Goal: Check status: Check status

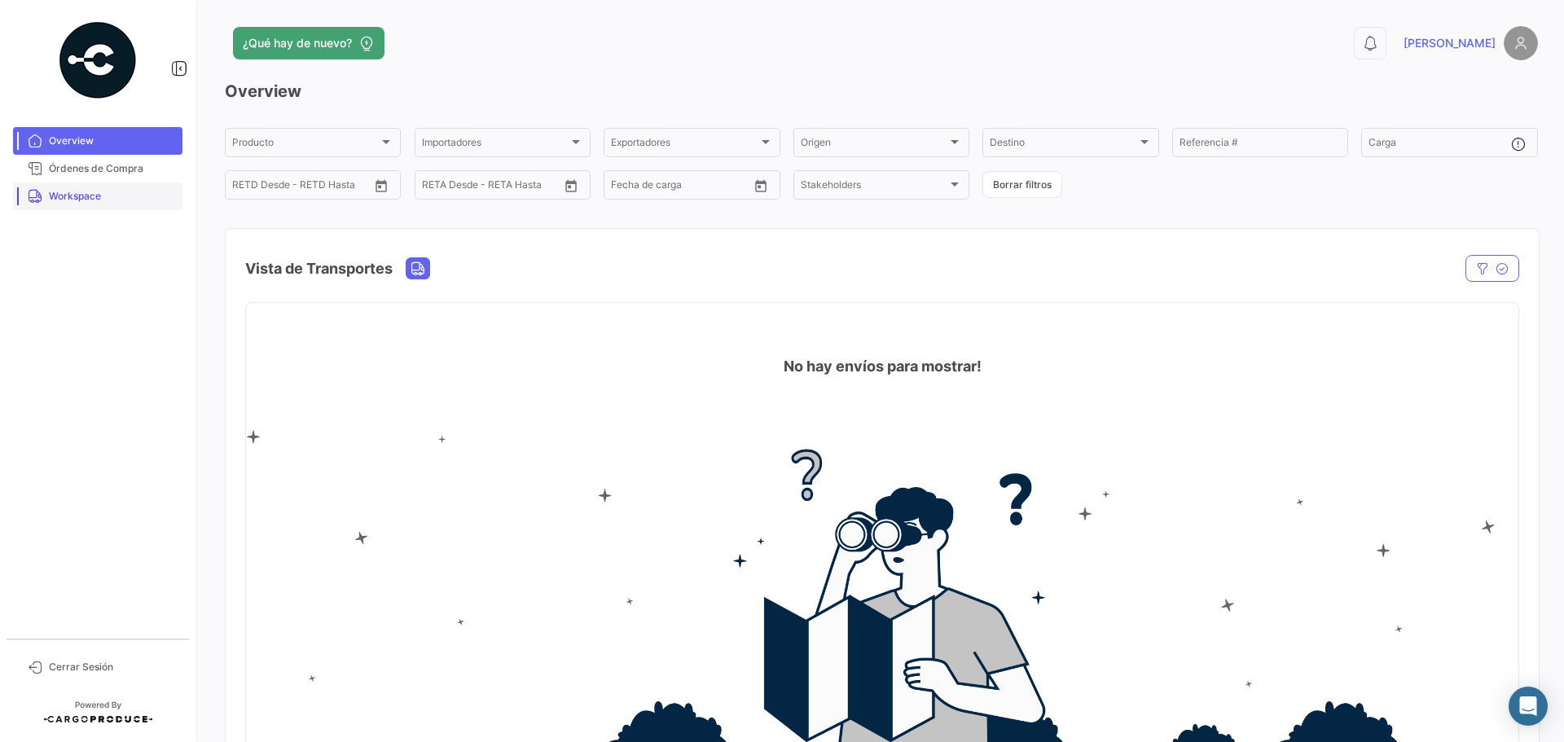
click at [117, 202] on span "Workspace" at bounding box center [112, 196] width 127 height 15
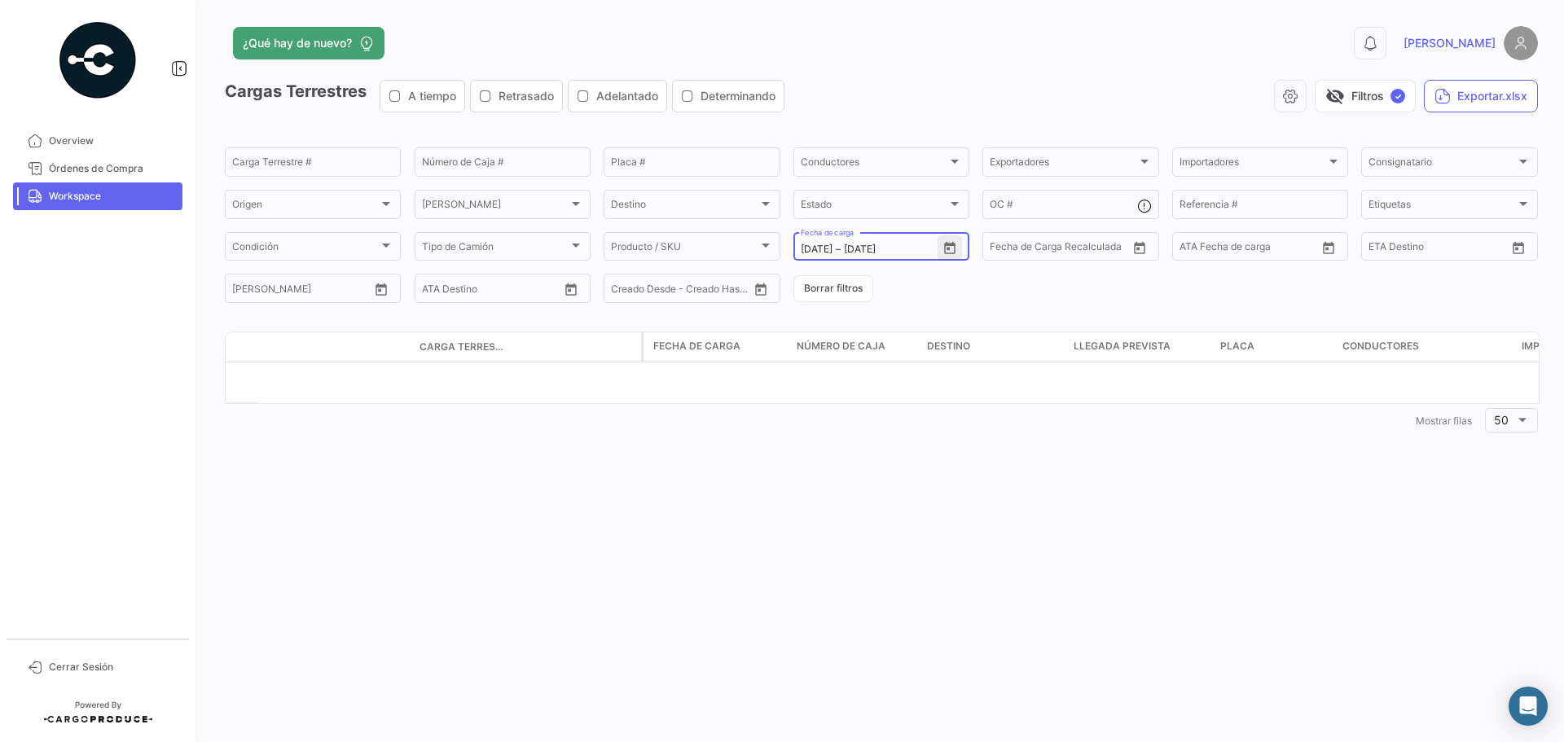
click at [952, 249] on icon "Open calendar" at bounding box center [950, 248] width 15 height 15
click at [954, 412] on div "15" at bounding box center [955, 412] width 25 height 29
click at [1015, 472] on div "31" at bounding box center [1013, 478] width 26 height 29
type input "[DATE]"
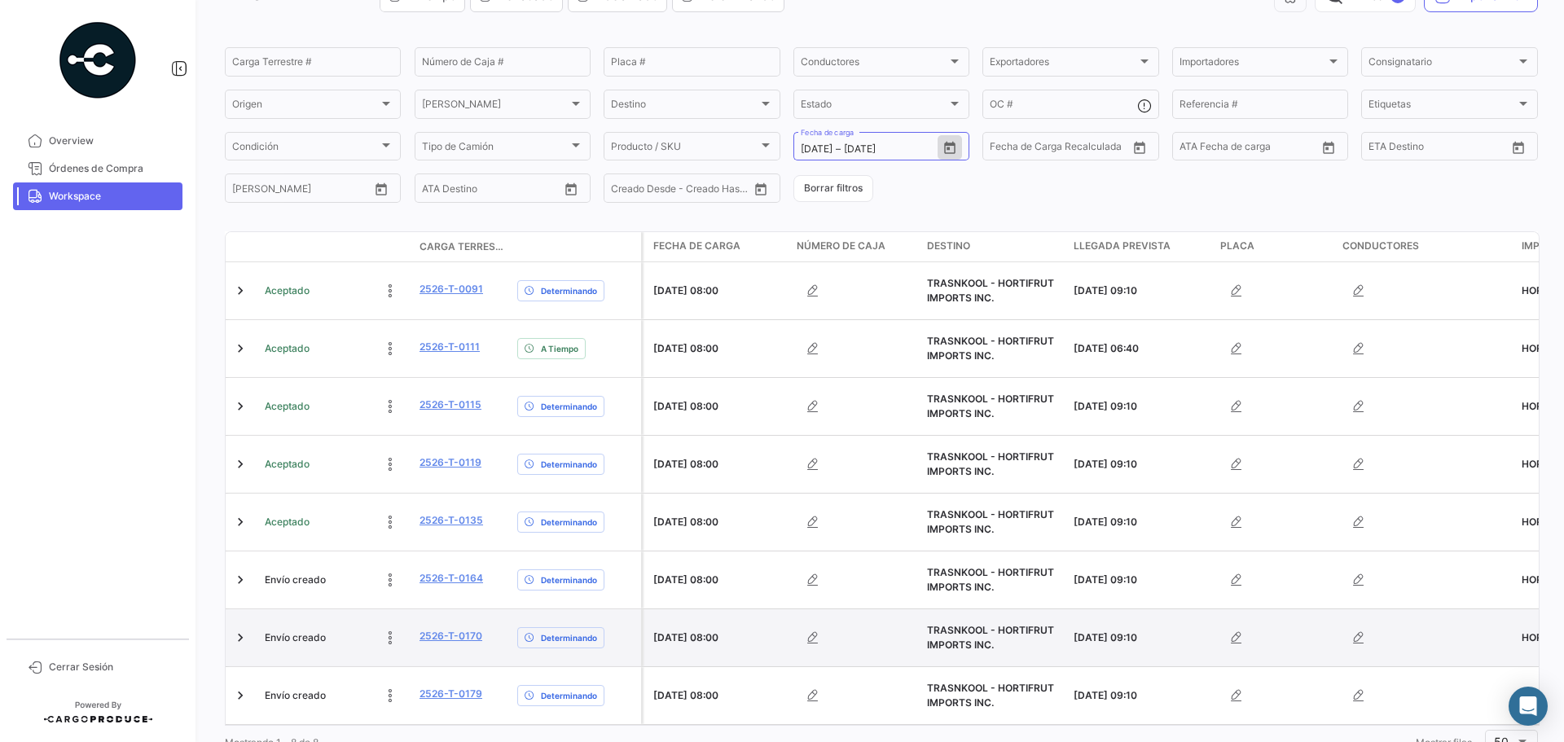
scroll to position [111, 0]
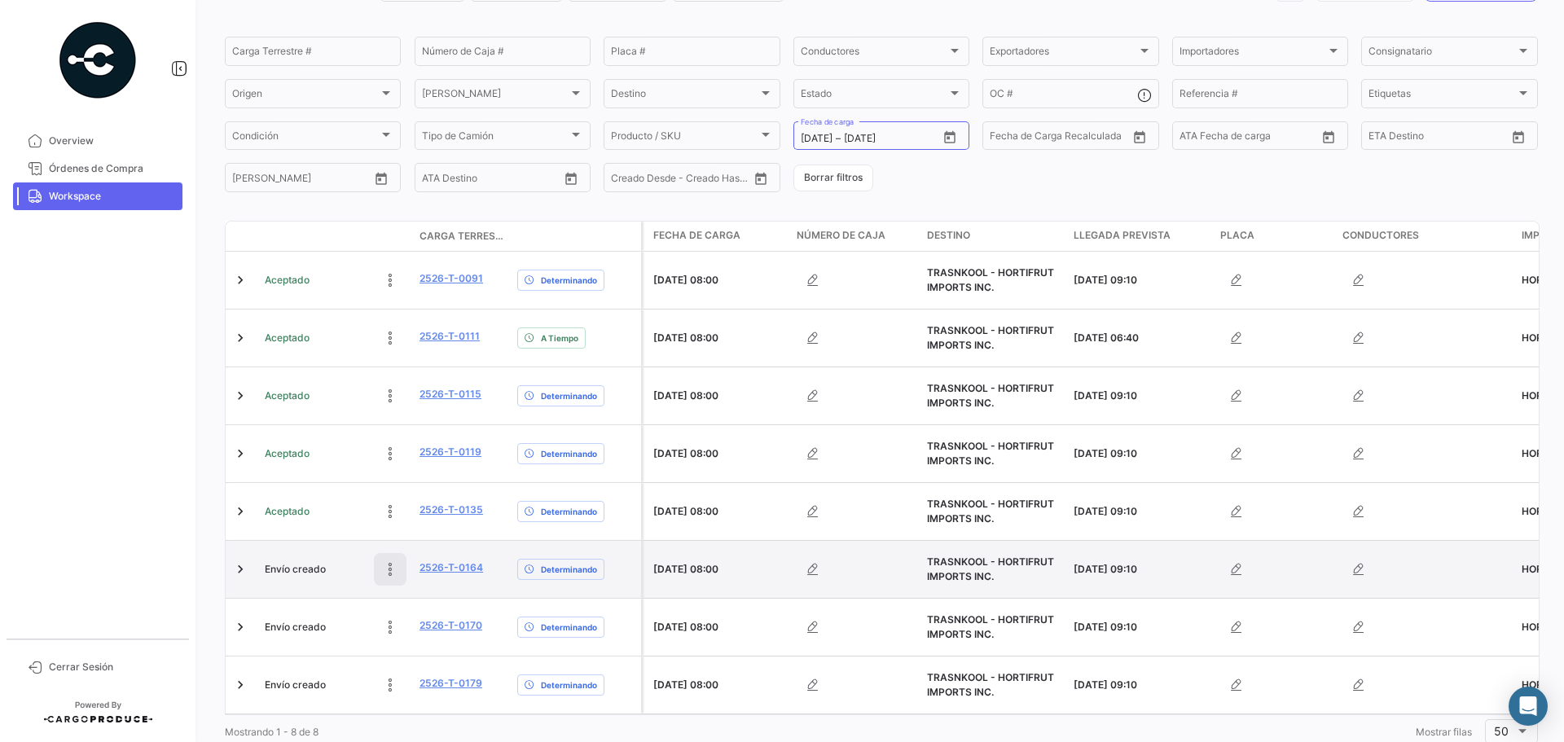
click at [389, 553] on button at bounding box center [390, 569] width 33 height 33
click at [386, 558] on icon at bounding box center [390, 569] width 23 height 23
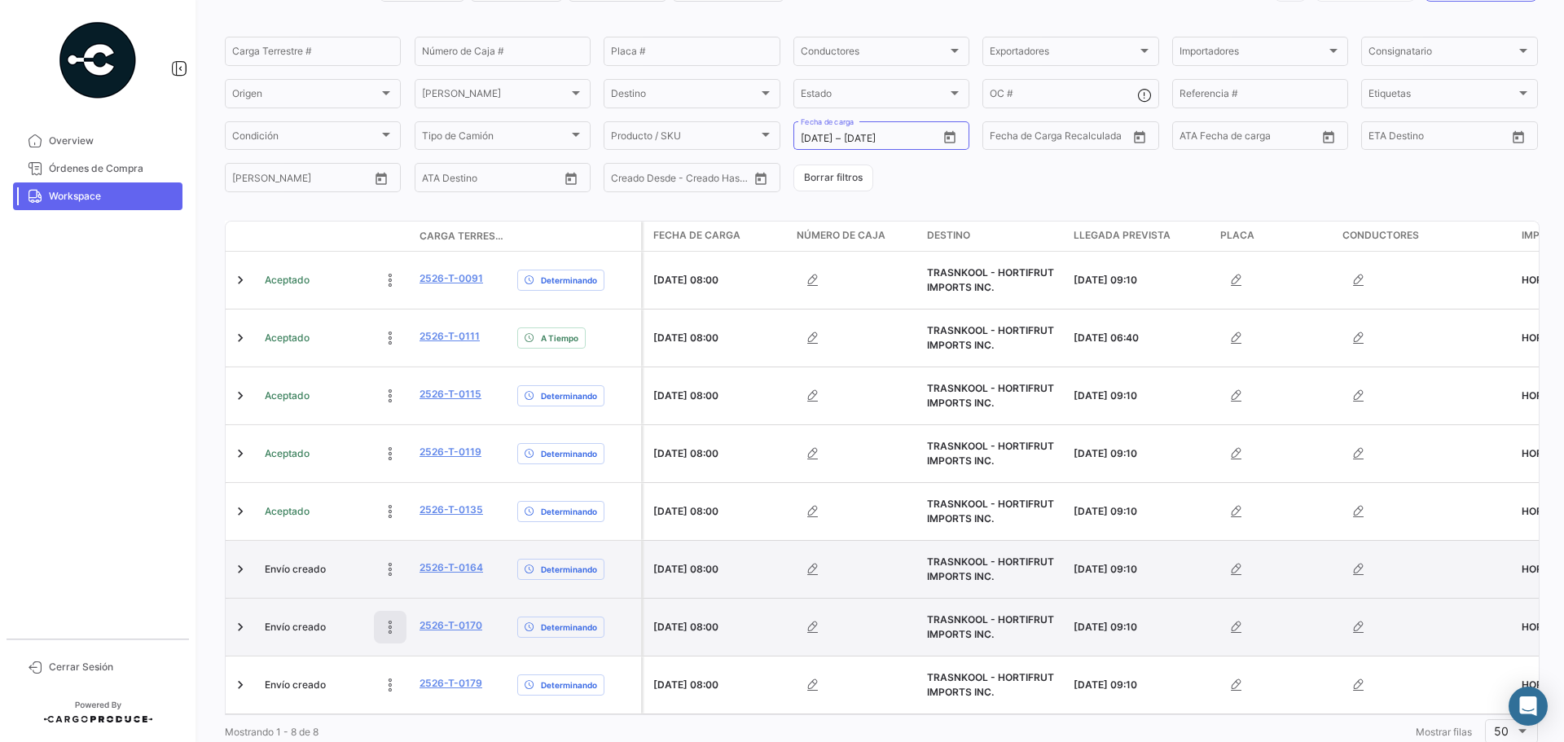
click at [386, 619] on icon at bounding box center [390, 627] width 16 height 16
click at [381, 616] on icon at bounding box center [390, 627] width 23 height 23
